Goal: Task Accomplishment & Management: Use online tool/utility

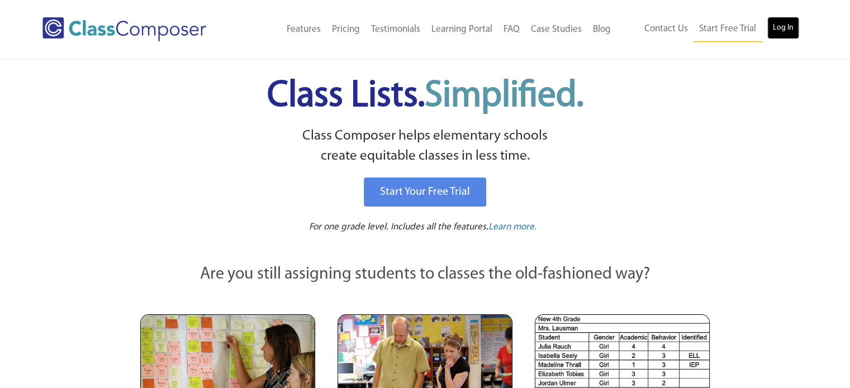
click at [787, 22] on link "Log In" at bounding box center [783, 28] width 32 height 22
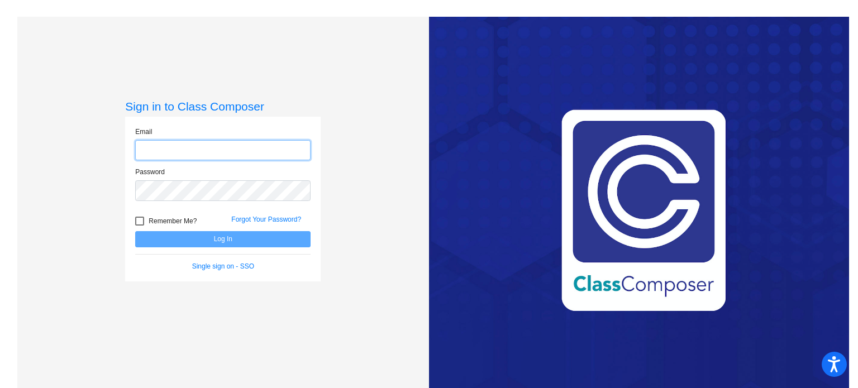
type input "lyantis@sintonisd.net"
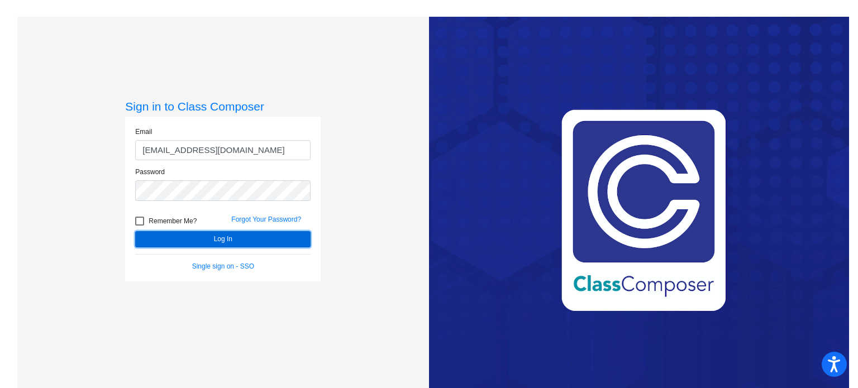
click at [228, 237] on button "Log In" at bounding box center [222, 239] width 175 height 16
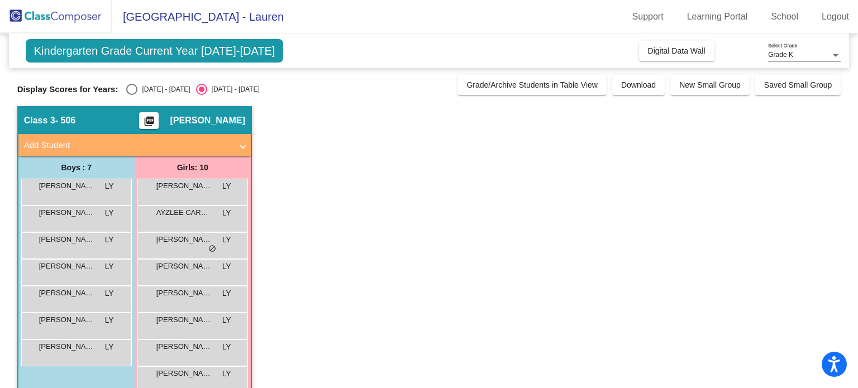
click at [174, 60] on span "Kindergarten Grade Current Year 2025-2026" at bounding box center [155, 50] width 258 height 23
click at [136, 91] on div "Select an option" at bounding box center [131, 89] width 11 height 11
click at [132, 95] on input "2024 - 2025" at bounding box center [131, 95] width 1 height 1
radio input "true"
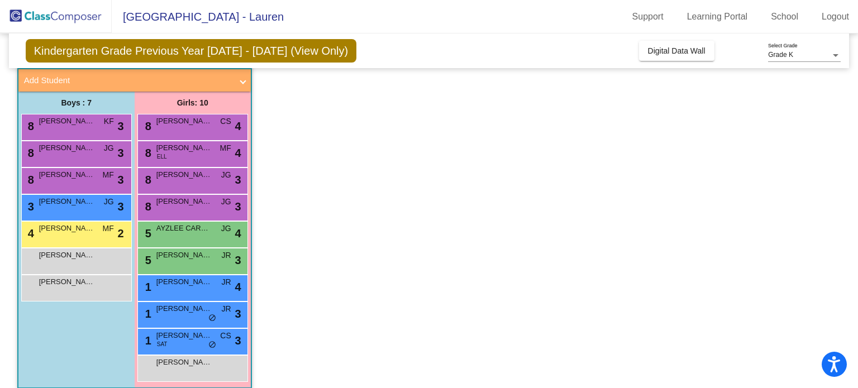
scroll to position [76, 0]
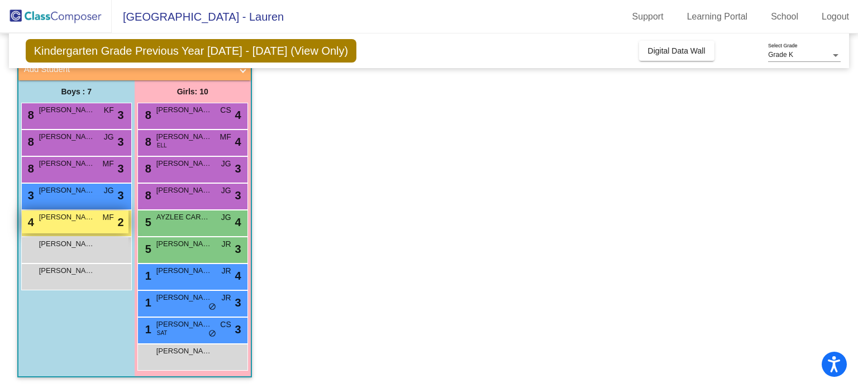
click at [94, 216] on span "CODY ARDOIN" at bounding box center [67, 217] width 56 height 11
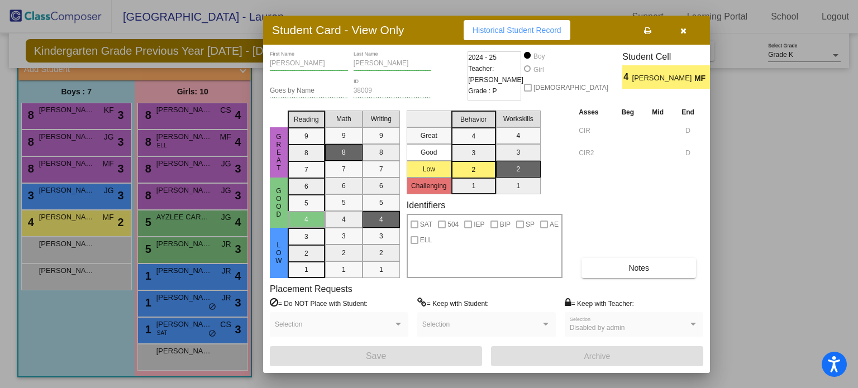
click at [384, 328] on span at bounding box center [334, 329] width 118 height 8
click at [403, 325] on div "Selection" at bounding box center [339, 324] width 139 height 25
click at [688, 31] on button "button" at bounding box center [683, 30] width 36 height 20
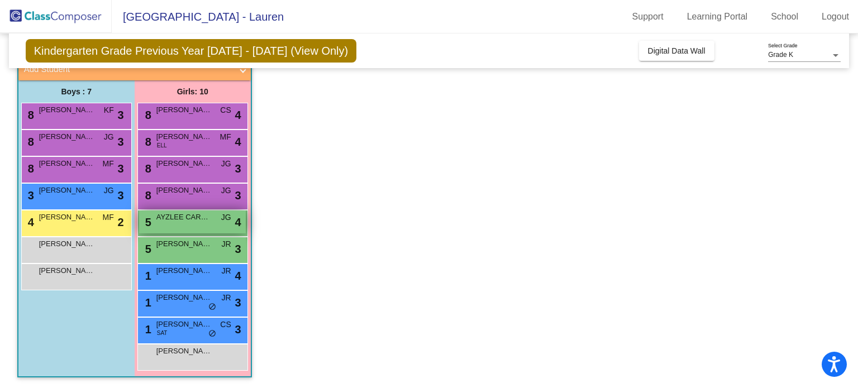
click at [192, 221] on span "AYZLEE CARRERA" at bounding box center [184, 217] width 56 height 11
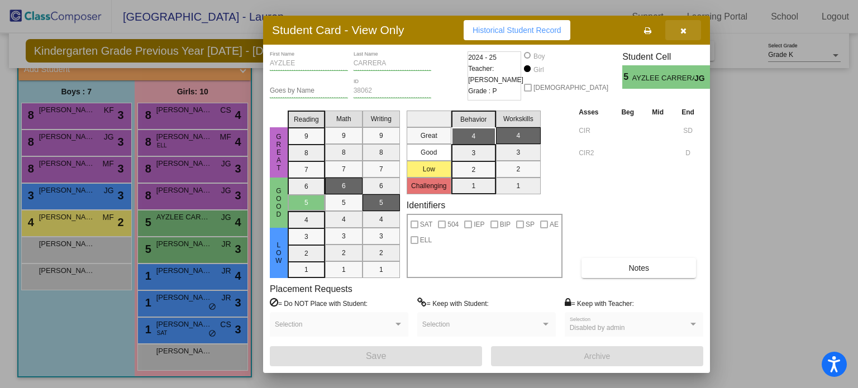
click at [689, 32] on button "button" at bounding box center [683, 30] width 36 height 20
